Goal: Task Accomplishment & Management: Use online tool/utility

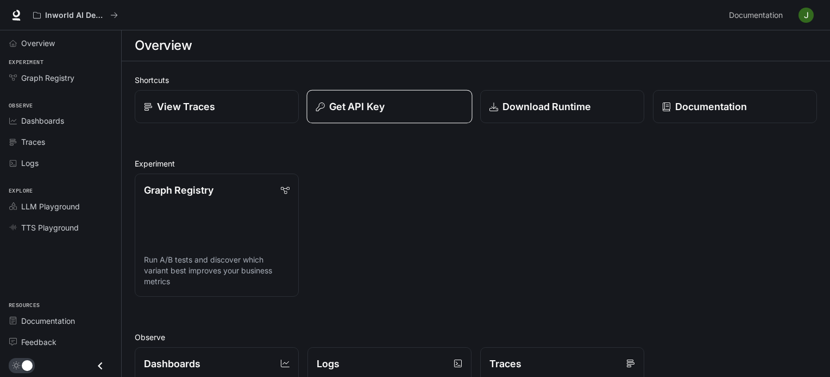
click at [366, 93] on button "Get API Key" at bounding box center [389, 107] width 166 height 34
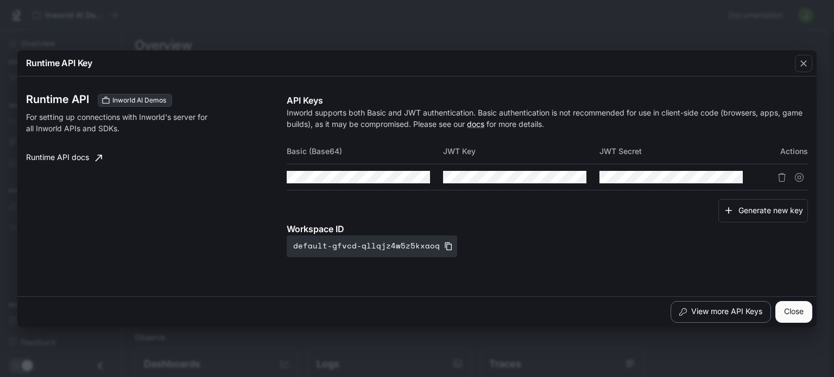
click at [728, 314] on button "View more API Keys" at bounding box center [720, 312] width 100 height 22
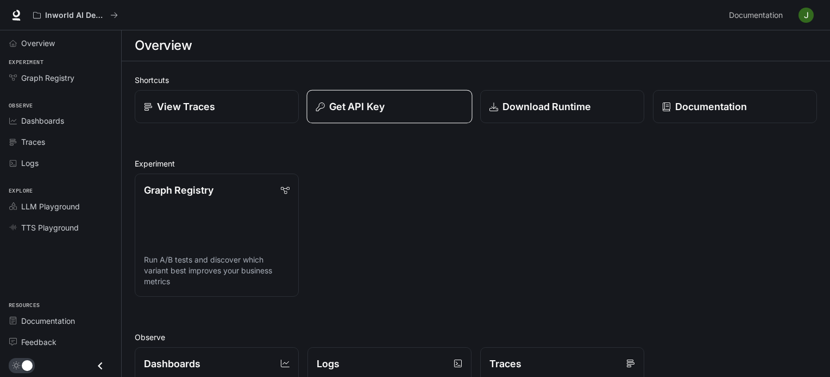
click at [352, 100] on p "Get API Key" at bounding box center [356, 106] width 55 height 15
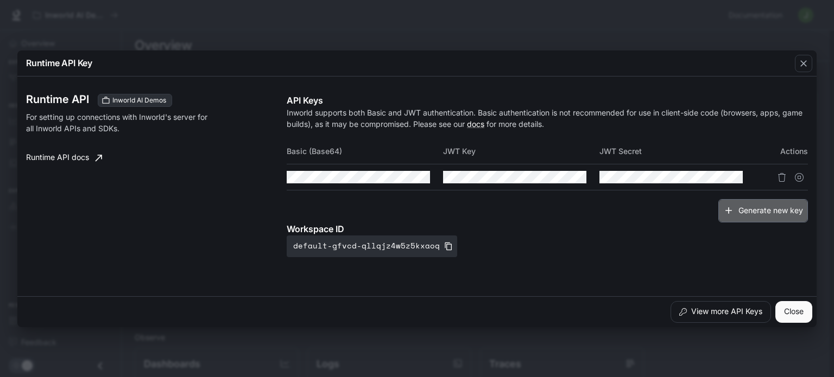
click at [755, 210] on button "Generate new key" at bounding box center [763, 210] width 90 height 23
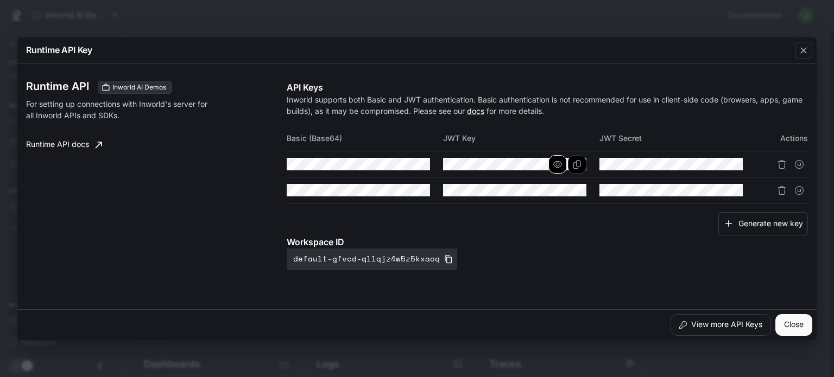
click at [555, 169] on button "button" at bounding box center [557, 164] width 18 height 18
click at [406, 166] on button "button" at bounding box center [401, 164] width 18 height 18
click at [577, 167] on icon "Copy Key" at bounding box center [577, 164] width 9 height 9
click at [735, 167] on icon "Copy Secret" at bounding box center [733, 164] width 9 height 9
click at [425, 166] on icon "Copy Basic (Base64)" at bounding box center [420, 164] width 9 height 9
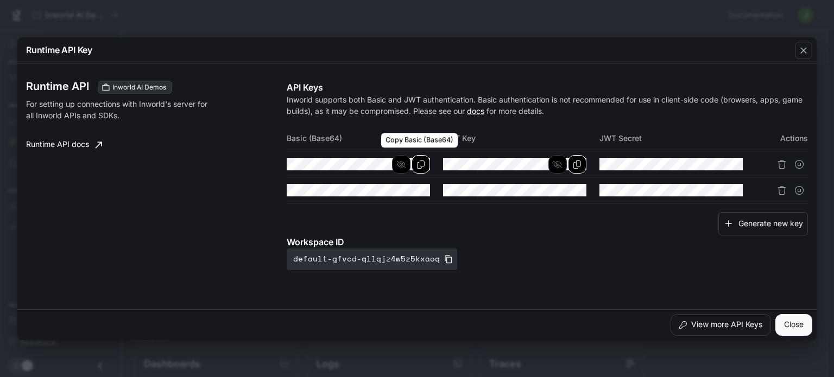
click at [425, 162] on icon "Copy Basic (Base64)" at bounding box center [420, 164] width 9 height 9
